Goal: Transaction & Acquisition: Purchase product/service

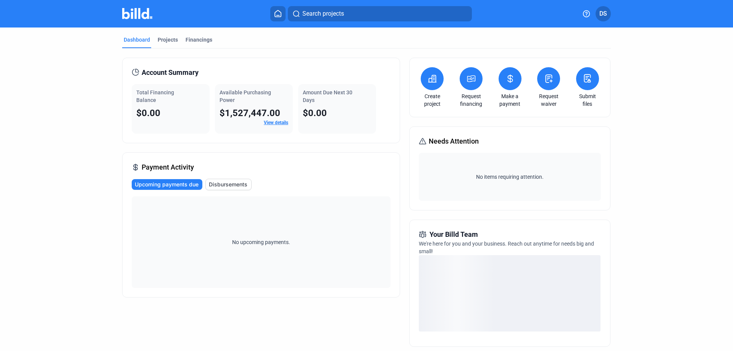
click at [470, 82] on icon at bounding box center [471, 78] width 10 height 9
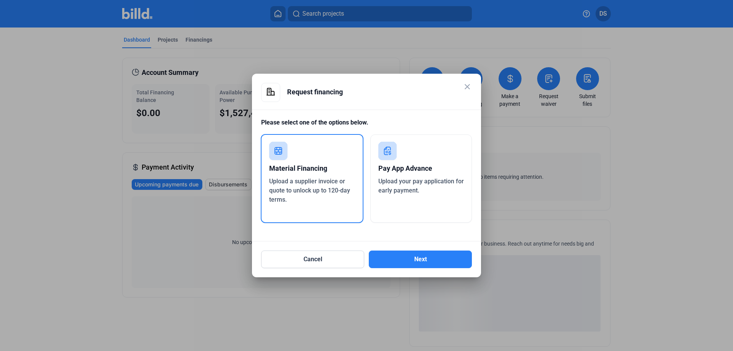
click at [411, 174] on div "Pay App Advance" at bounding box center [421, 168] width 86 height 17
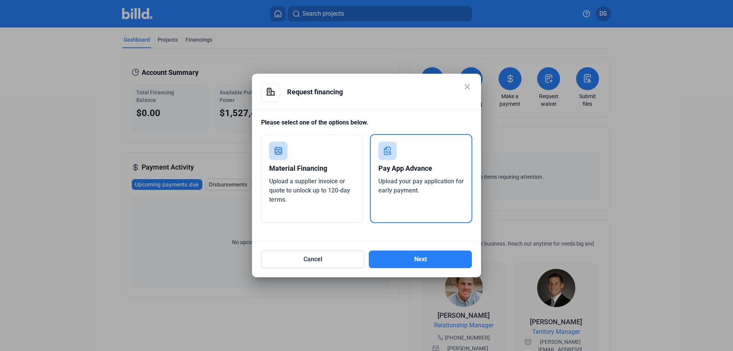
click at [317, 176] on div "Material Financing" at bounding box center [312, 168] width 86 height 17
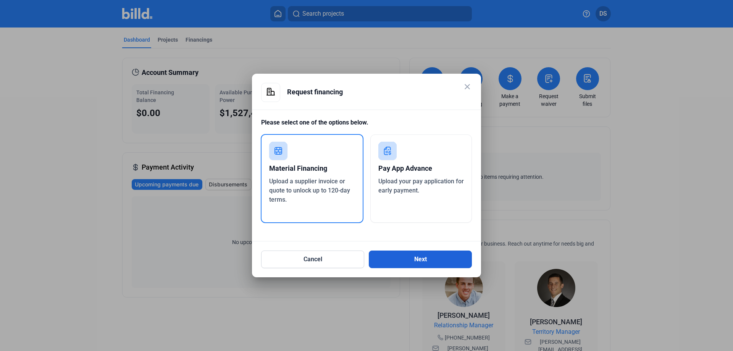
click at [417, 255] on button "Next" at bounding box center [420, 259] width 103 height 18
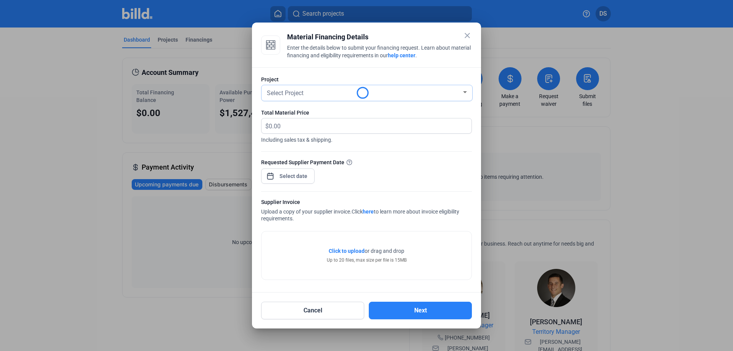
click at [295, 87] on div "Select Project" at bounding box center [363, 92] width 196 height 11
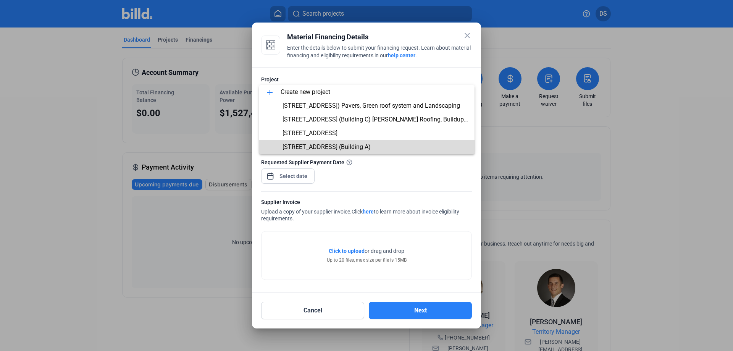
click at [318, 150] on span "[STREET_ADDRESS] (Building A)" at bounding box center [326, 146] width 88 height 7
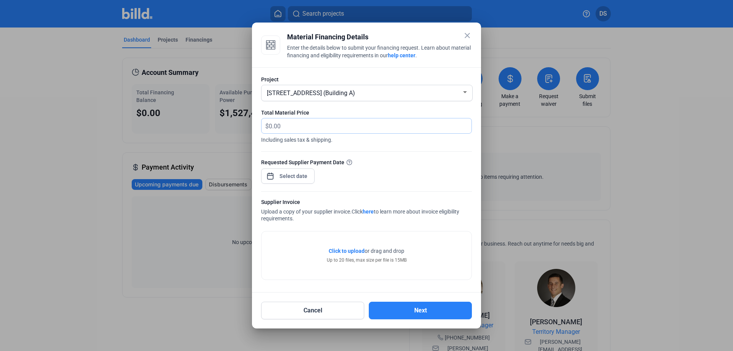
click at [293, 123] on input "text" at bounding box center [370, 125] width 203 height 15
type input "75,000"
click at [290, 172] on div "close Material Financing Details Enter the details below to submit your financi…" at bounding box center [366, 175] width 733 height 351
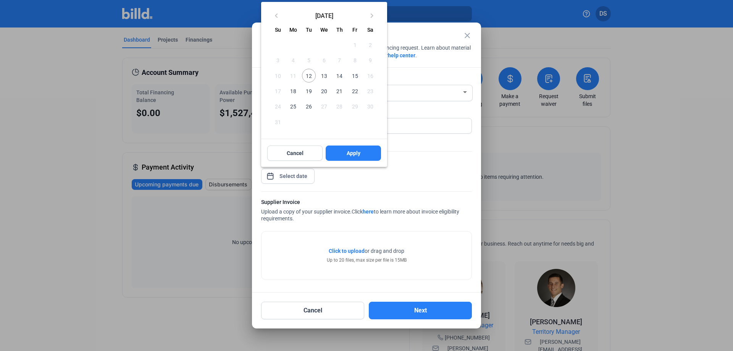
click at [308, 73] on span "12" at bounding box center [309, 76] width 14 height 14
click at [339, 149] on button "Apply" at bounding box center [352, 152] width 55 height 15
type input "[DATE]"
click at [313, 74] on span "12" at bounding box center [309, 76] width 14 height 14
click at [309, 76] on span "12" at bounding box center [309, 76] width 14 height 14
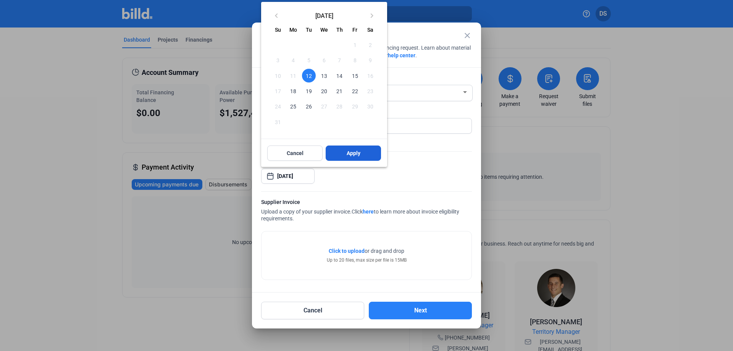
click at [340, 150] on button "Apply" at bounding box center [352, 152] width 55 height 15
click at [340, 155] on button "Apply" at bounding box center [352, 152] width 55 height 15
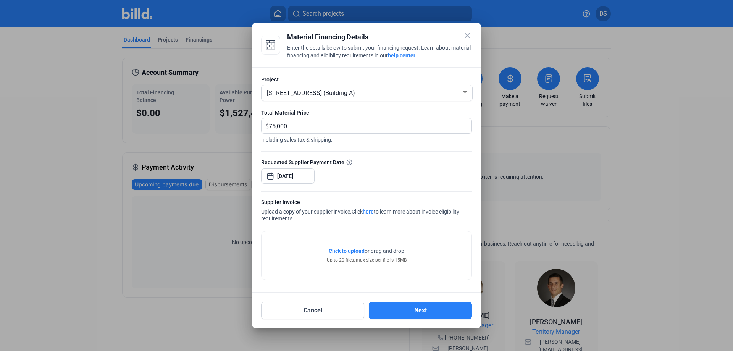
click at [343, 252] on span "Click to upload" at bounding box center [347, 251] width 36 height 6
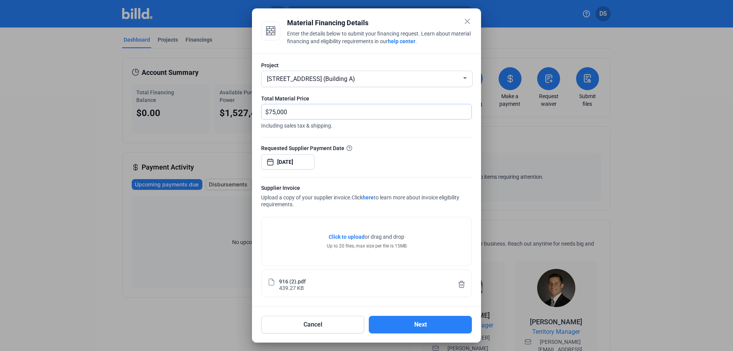
drag, startPoint x: 280, startPoint y: 110, endPoint x: 190, endPoint y: 103, distance: 90.3
click at [192, 103] on div "close Material Financing Details Enter the details below to submit your financi…" at bounding box center [366, 175] width 733 height 351
click at [293, 111] on input "1,014,6550" at bounding box center [370, 111] width 203 height 15
type input "101,465.50"
click at [311, 127] on span "Including sales tax & shipping." at bounding box center [366, 124] width 211 height 10
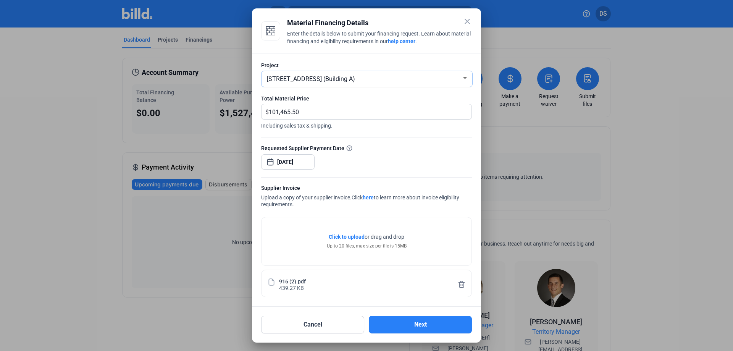
click at [325, 79] on span "[STREET_ADDRESS] (Building A)" at bounding box center [311, 78] width 88 height 7
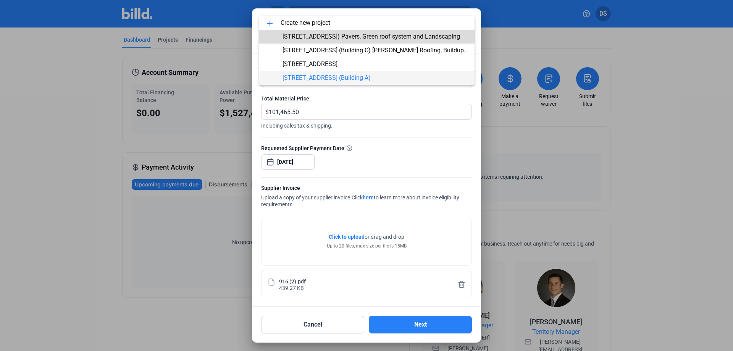
click at [320, 39] on span "[STREET_ADDRESS]) Pavers, Green roof system and Landscaping" at bounding box center [370, 36] width 177 height 7
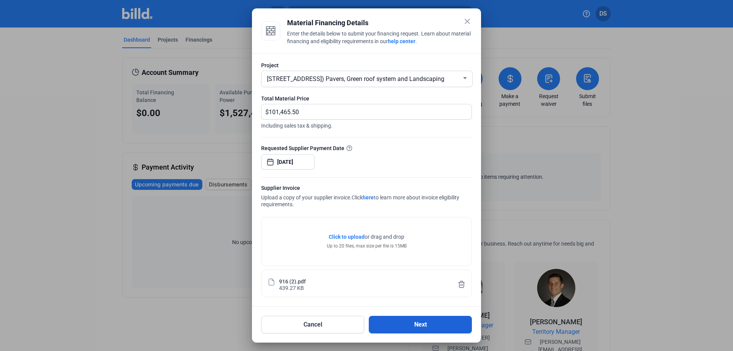
click at [429, 326] on button "Next" at bounding box center [420, 325] width 103 height 18
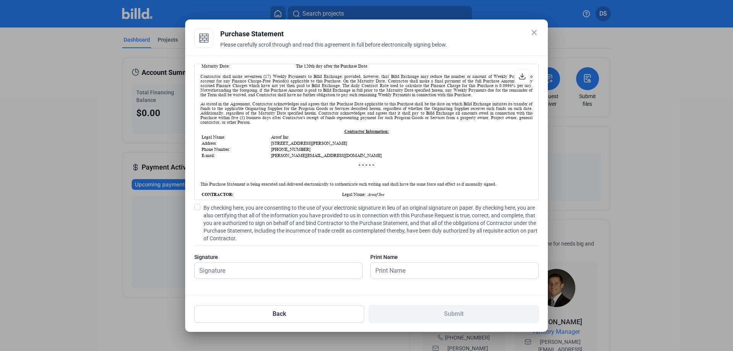
scroll to position [458, 0]
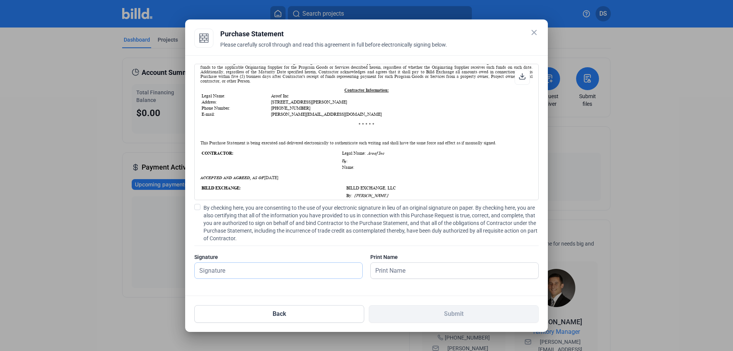
click at [271, 271] on input "text" at bounding box center [274, 271] width 159 height 16
type input "[PERSON_NAME]"
click at [392, 272] on input "text" at bounding box center [453, 271] width 167 height 16
type input "[PERSON_NAME]"
click at [308, 290] on div "OFFER SUMMARY - Closed End Financing Funding Provided $101,465.50 This is how m…" at bounding box center [366, 175] width 362 height 240
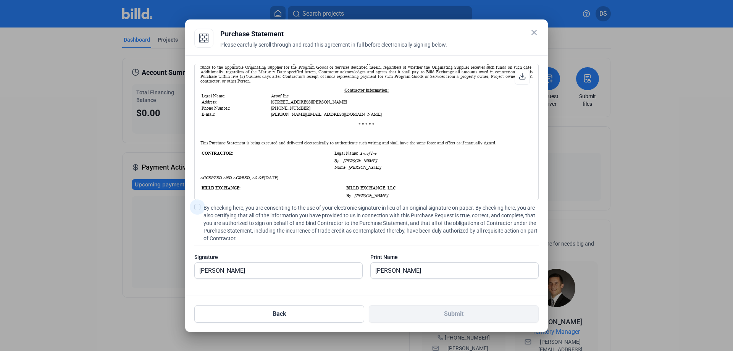
click at [201, 205] on label "By checking here, you are consenting to the use of your electronic signature in…" at bounding box center [366, 223] width 344 height 38
click at [0, 0] on input "By checking here, you are consenting to the use of your electronic signature in…" at bounding box center [0, 0] width 0 height 0
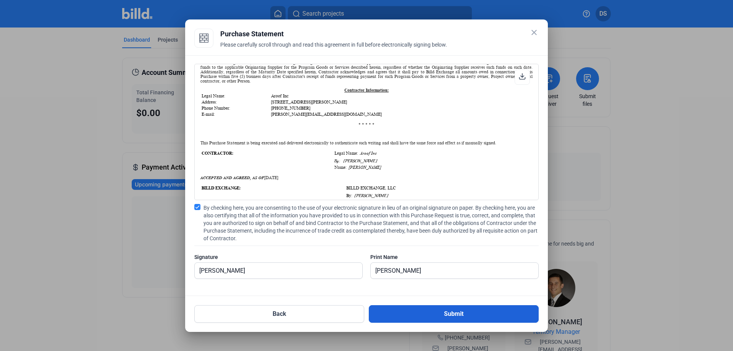
click at [411, 310] on button "Submit" at bounding box center [454, 314] width 170 height 18
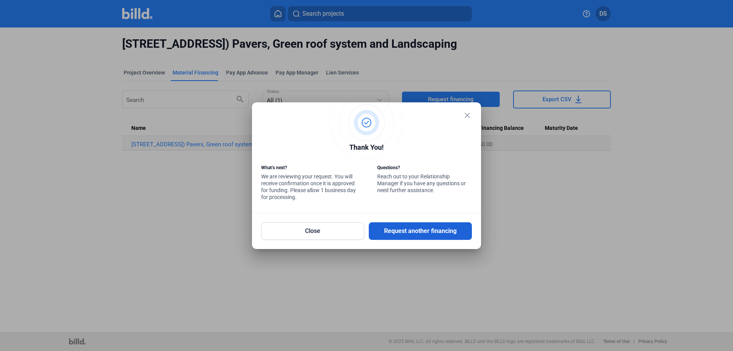
click at [391, 230] on button "Request another financing" at bounding box center [420, 231] width 103 height 18
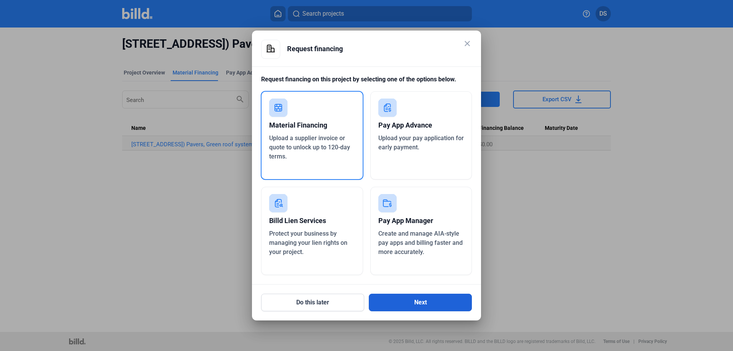
click at [391, 302] on button "Next" at bounding box center [420, 302] width 103 height 18
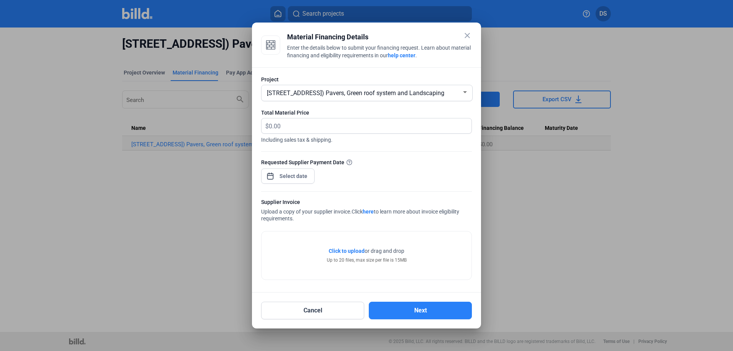
click at [308, 93] on span "[STREET_ADDRESS]) Pavers, Green roof system and Landscaping" at bounding box center [355, 92] width 177 height 7
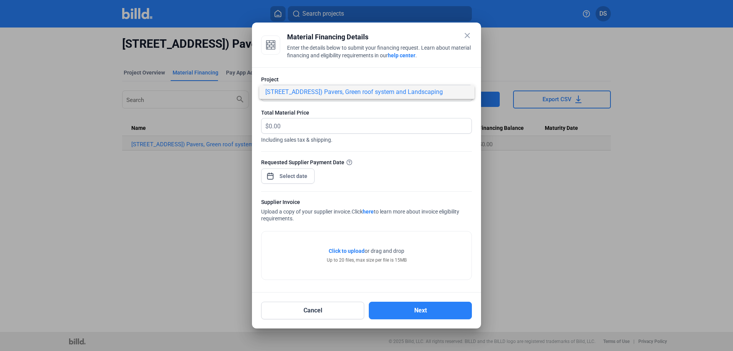
click at [294, 80] on div at bounding box center [366, 175] width 733 height 351
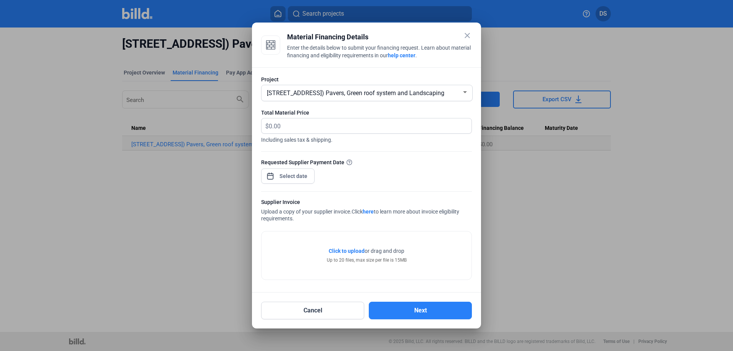
click at [301, 94] on span "[STREET_ADDRESS]) Pavers, Green roof system and Landscaping" at bounding box center [355, 92] width 177 height 7
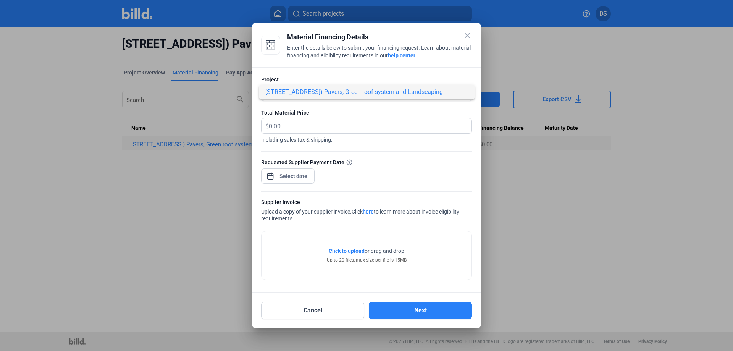
drag, startPoint x: 470, startPoint y: 114, endPoint x: 469, endPoint y: 108, distance: 5.5
click at [470, 113] on div at bounding box center [366, 175] width 733 height 351
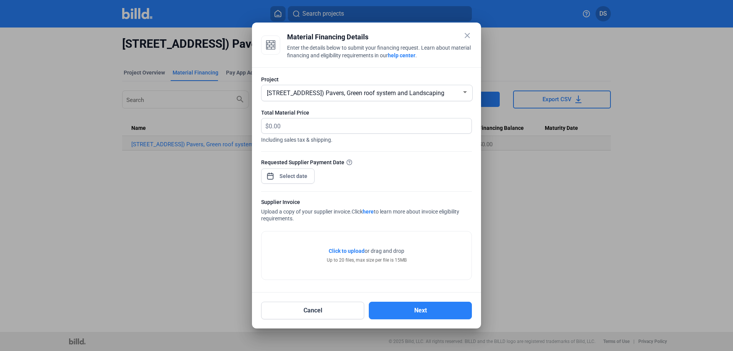
click at [467, 94] on div at bounding box center [464, 92] width 7 height 6
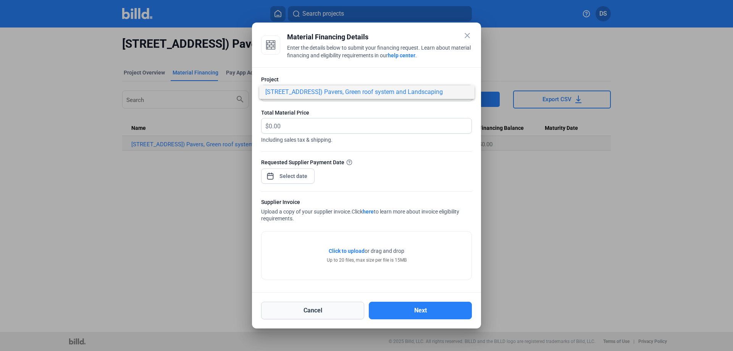
click at [355, 304] on div at bounding box center [366, 175] width 733 height 351
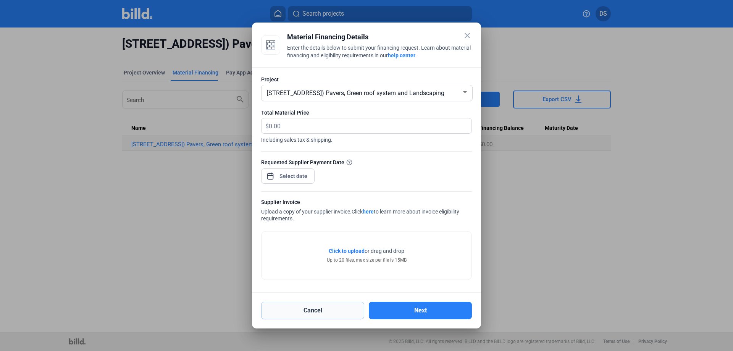
click at [343, 309] on button "Cancel" at bounding box center [312, 310] width 103 height 18
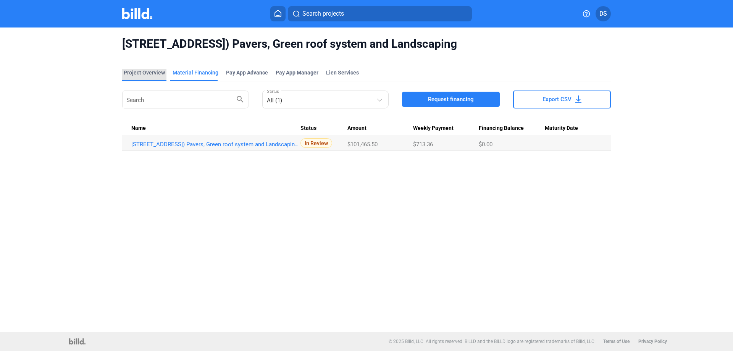
click at [142, 71] on div "Project Overview" at bounding box center [144, 73] width 41 height 8
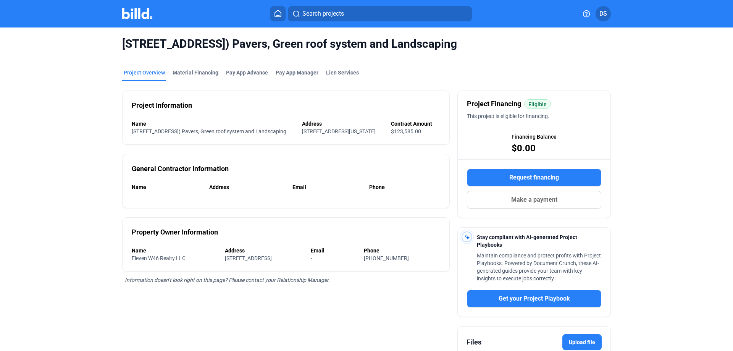
click at [155, 18] on div at bounding box center [145, 14] width 46 height 12
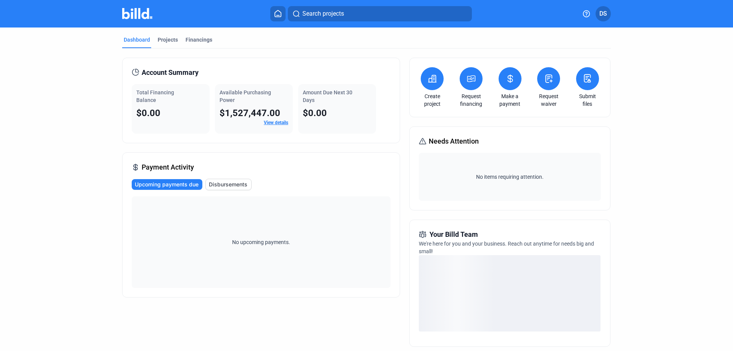
click at [466, 81] on icon at bounding box center [471, 78] width 10 height 9
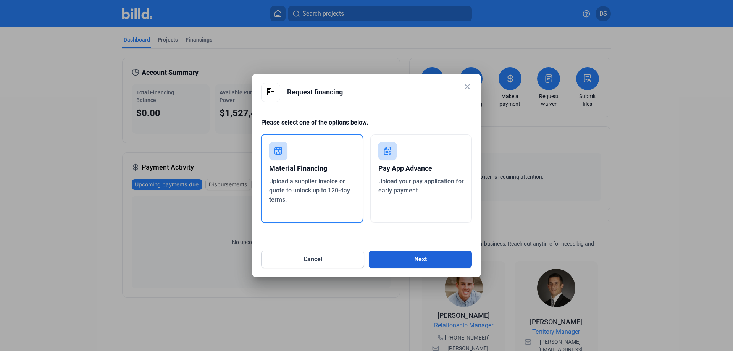
click at [401, 257] on button "Next" at bounding box center [420, 259] width 103 height 18
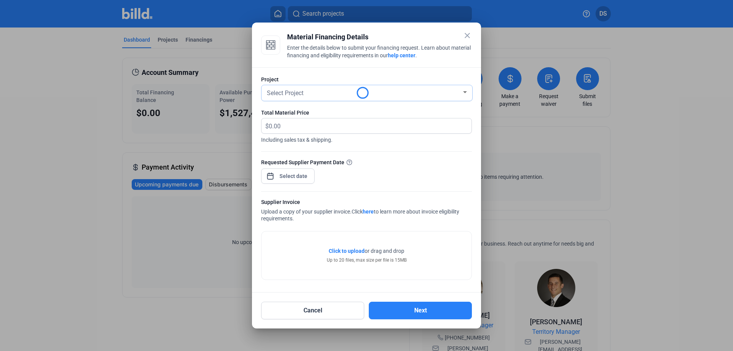
click at [301, 91] on span "Select Project" at bounding box center [285, 92] width 37 height 7
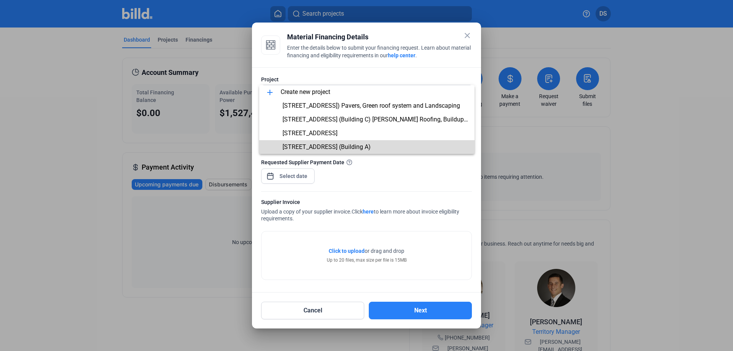
click at [302, 145] on span "[STREET_ADDRESS] (Building A)" at bounding box center [326, 146] width 88 height 7
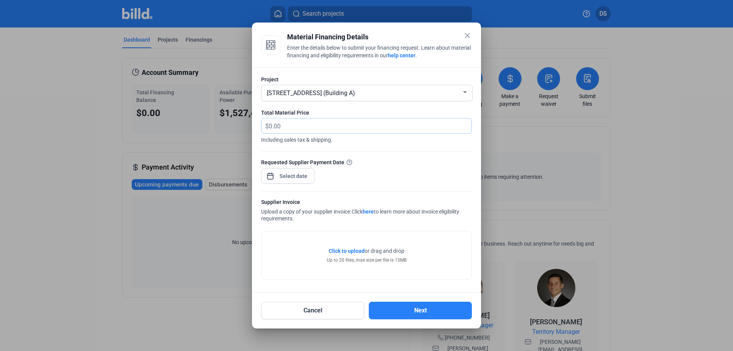
click at [317, 126] on input "text" at bounding box center [366, 125] width 194 height 15
click at [279, 126] on input "text" at bounding box center [370, 125] width 203 height 15
type input "12"
click at [465, 33] on mat-icon "close" at bounding box center [466, 35] width 9 height 9
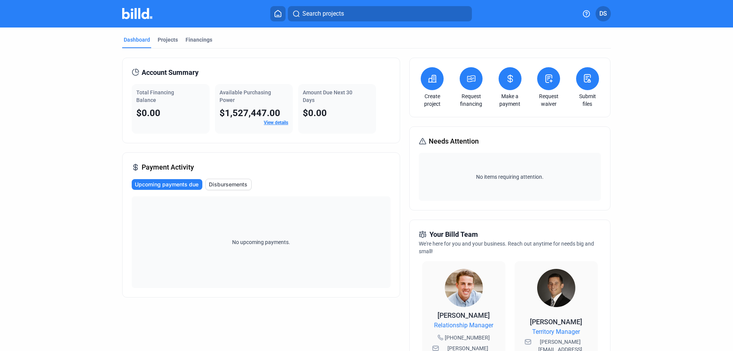
click at [270, 122] on link "View details" at bounding box center [276, 122] width 24 height 5
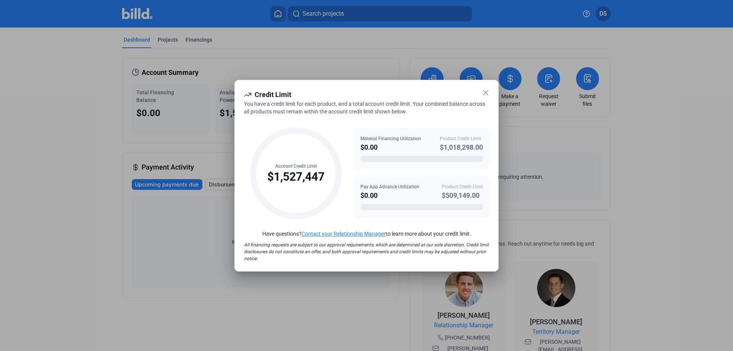
click at [488, 94] on icon at bounding box center [485, 92] width 9 height 9
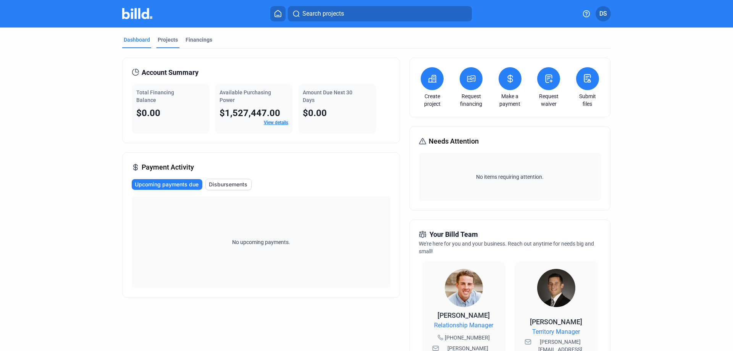
click at [164, 42] on div "Projects" at bounding box center [168, 40] width 20 height 8
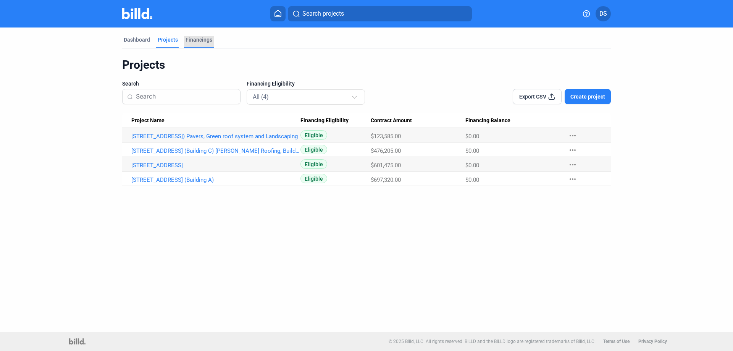
click at [190, 41] on div "Financings" at bounding box center [198, 40] width 27 height 8
